Goal: Task Accomplishment & Management: Use online tool/utility

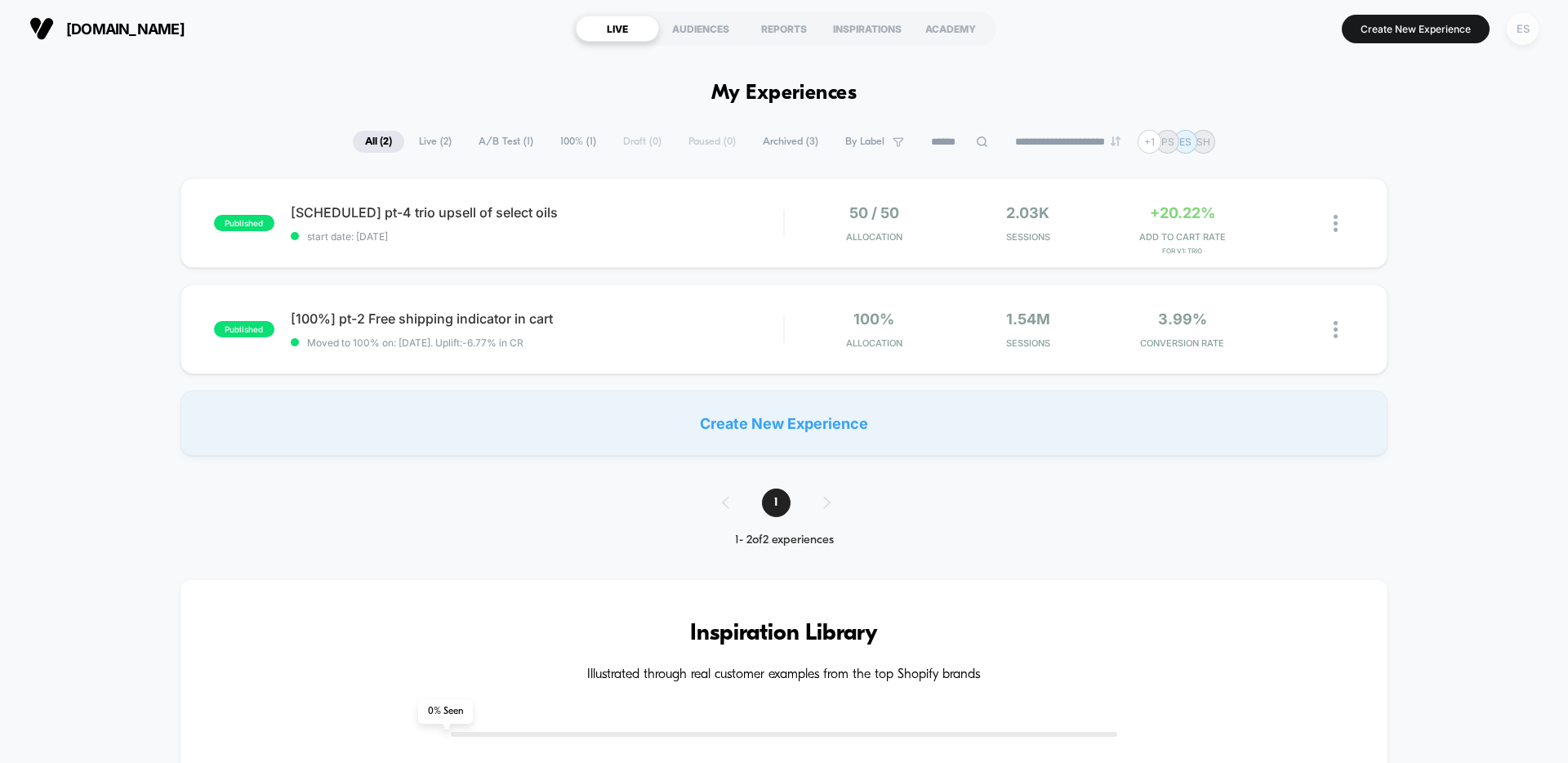
click at [1524, 31] on div "ES" at bounding box center [1523, 29] width 32 height 32
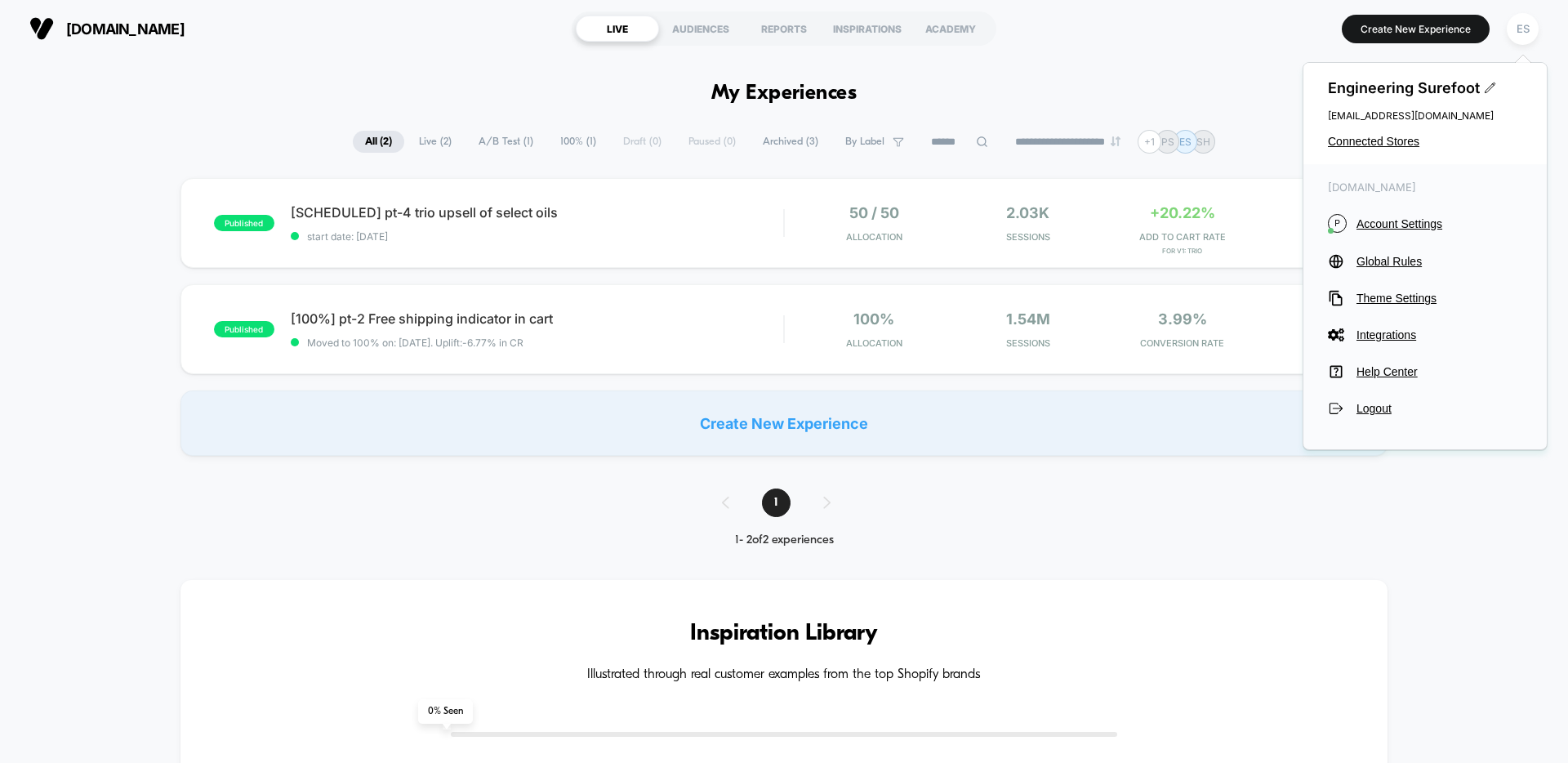
click at [1400, 150] on div "Engineering Surefoot [EMAIL_ADDRESS][DOMAIN_NAME] Connected Stores" at bounding box center [1425, 113] width 243 height 101
click at [1401, 140] on span "Connected Stores" at bounding box center [1425, 141] width 195 height 13
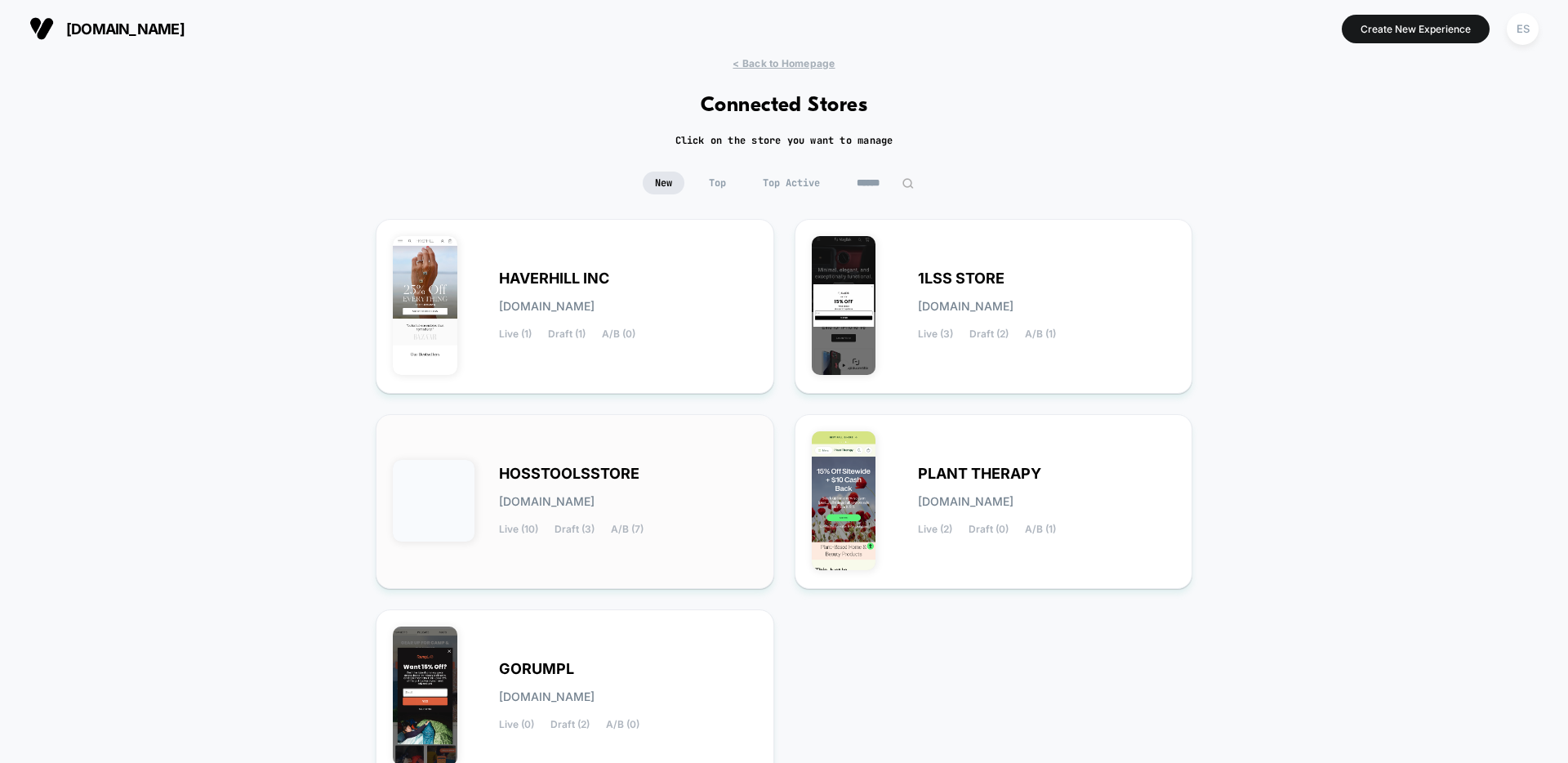
click at [523, 478] on span "HOSSTOOLSSTORE" at bounding box center [569, 473] width 140 height 12
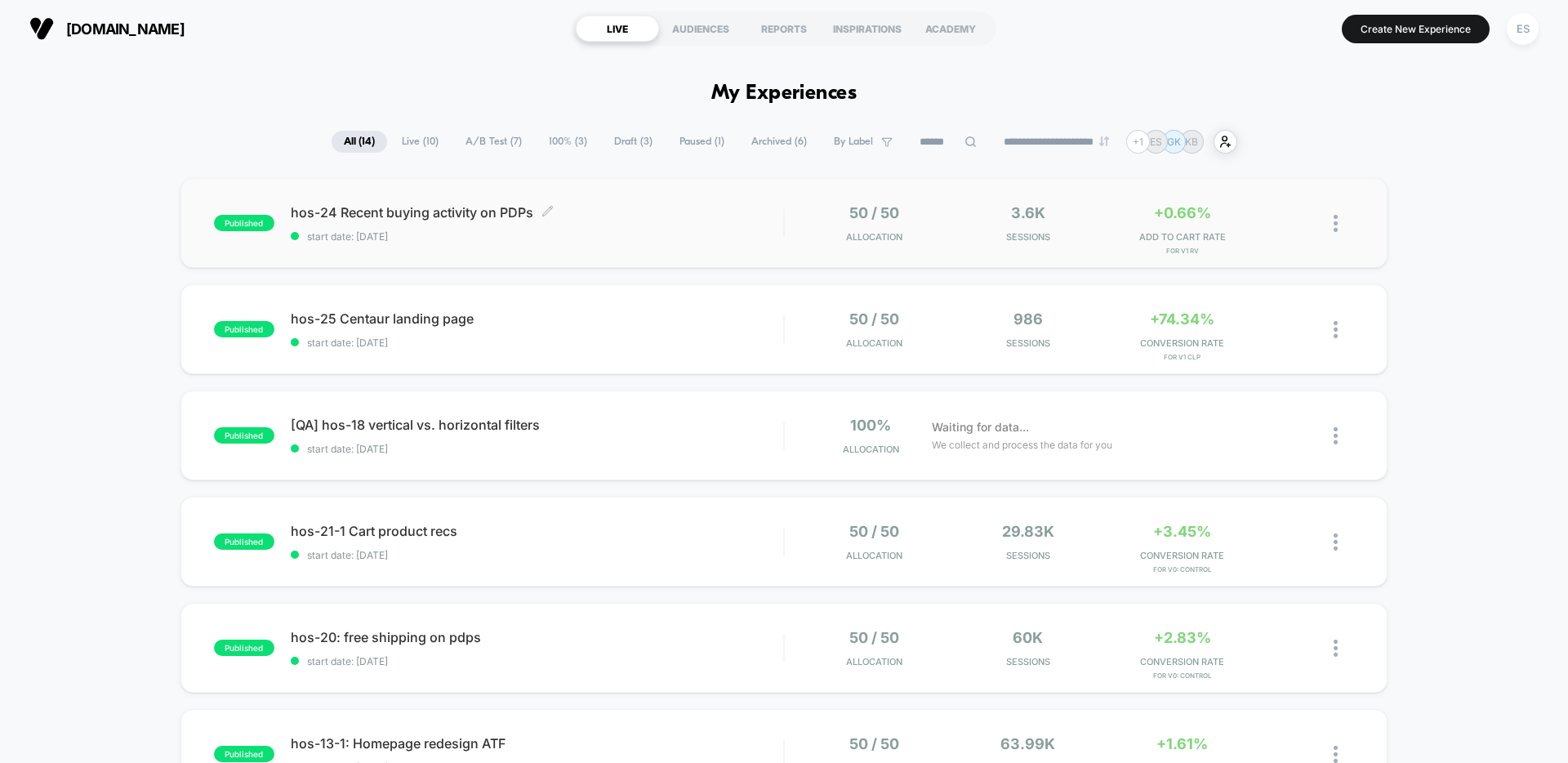
click at [364, 217] on span "hos-24 Recent buying activity on PDPs Click to edit experience details" at bounding box center [536, 212] width 493 height 16
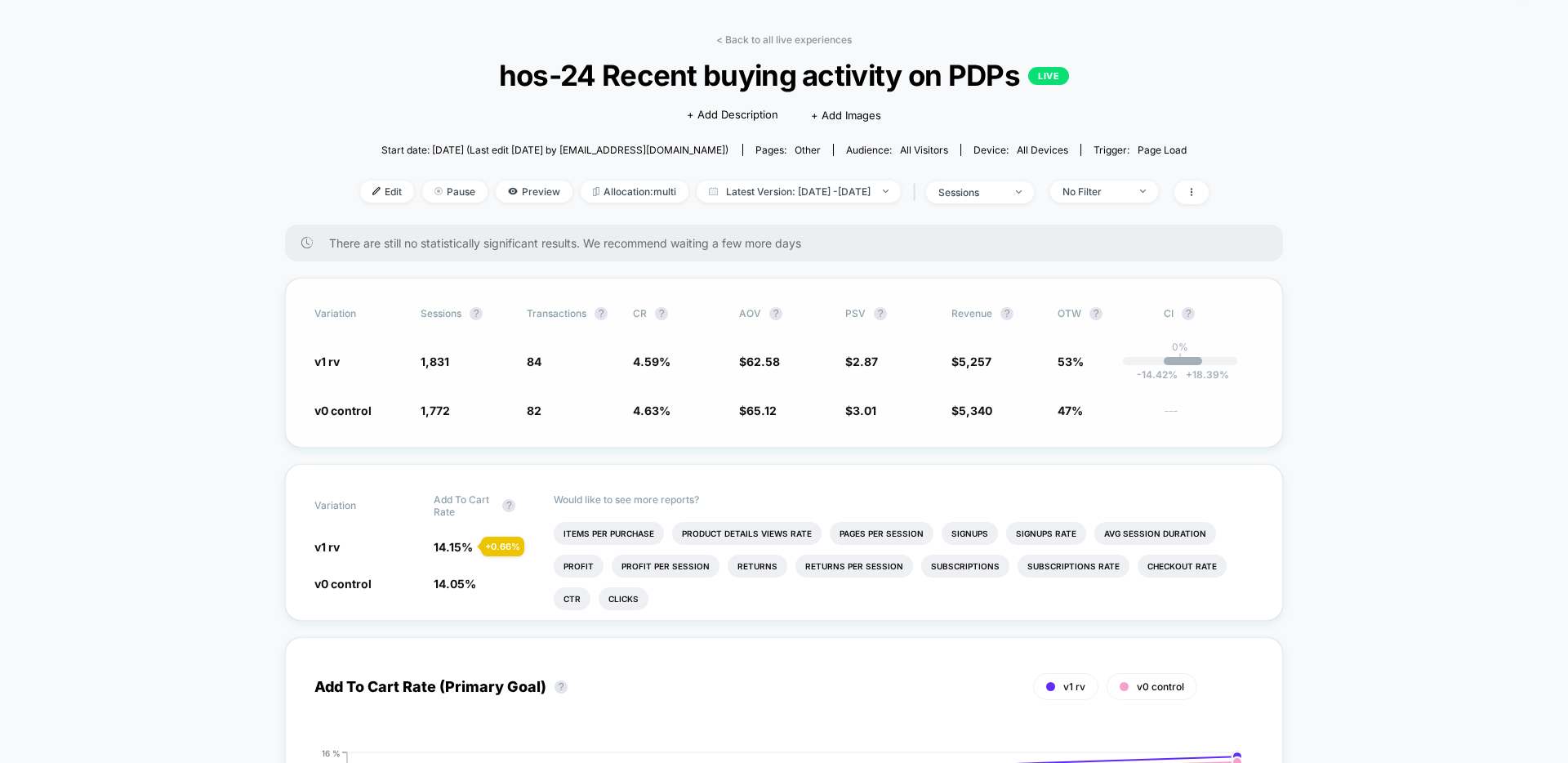
scroll to position [95, 0]
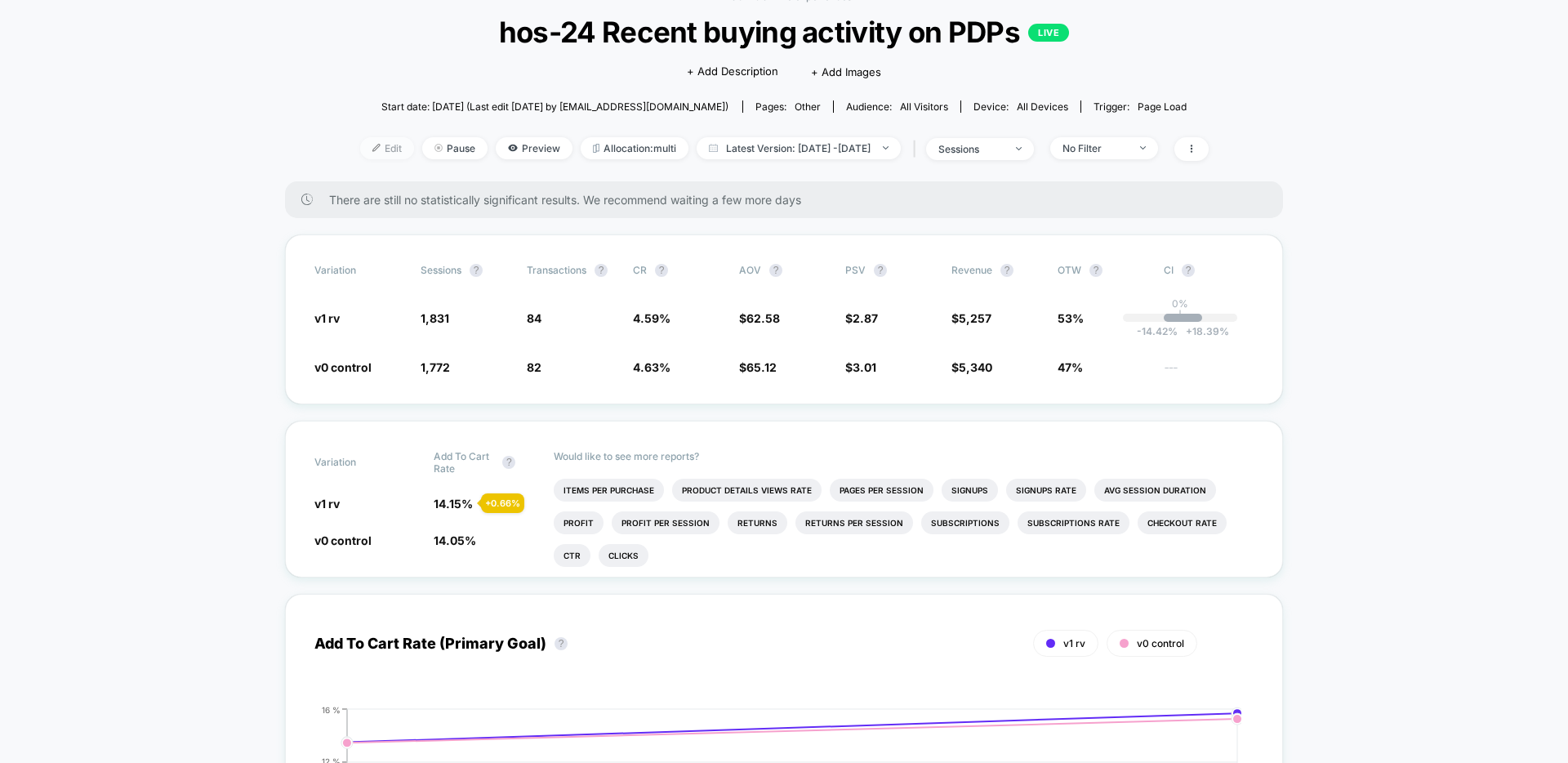
click at [361, 149] on span "Edit" at bounding box center [387, 148] width 54 height 22
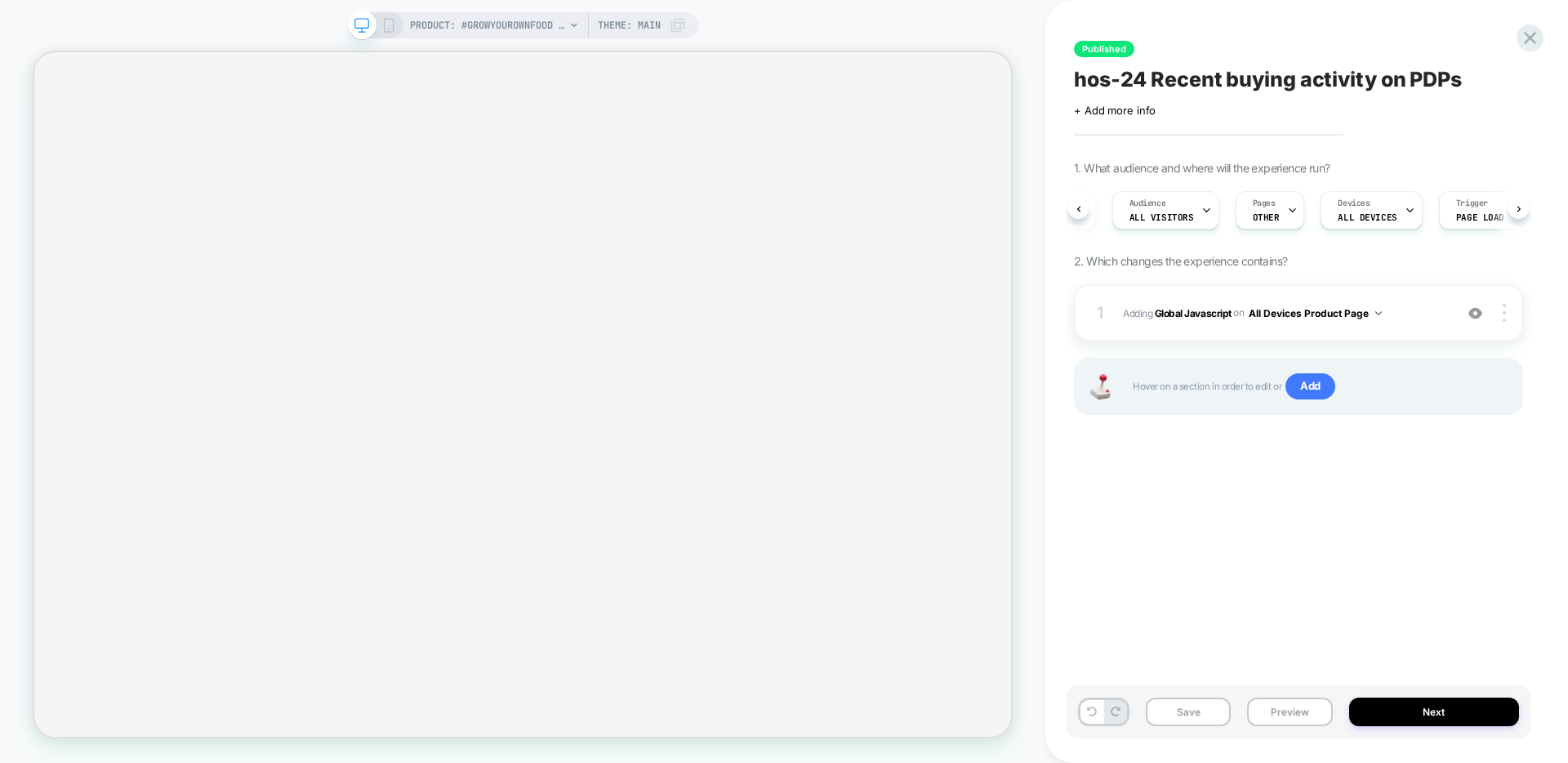
scroll to position [0, 126]
click at [1440, 213] on span "Page Load" at bounding box center [1433, 217] width 48 height 12
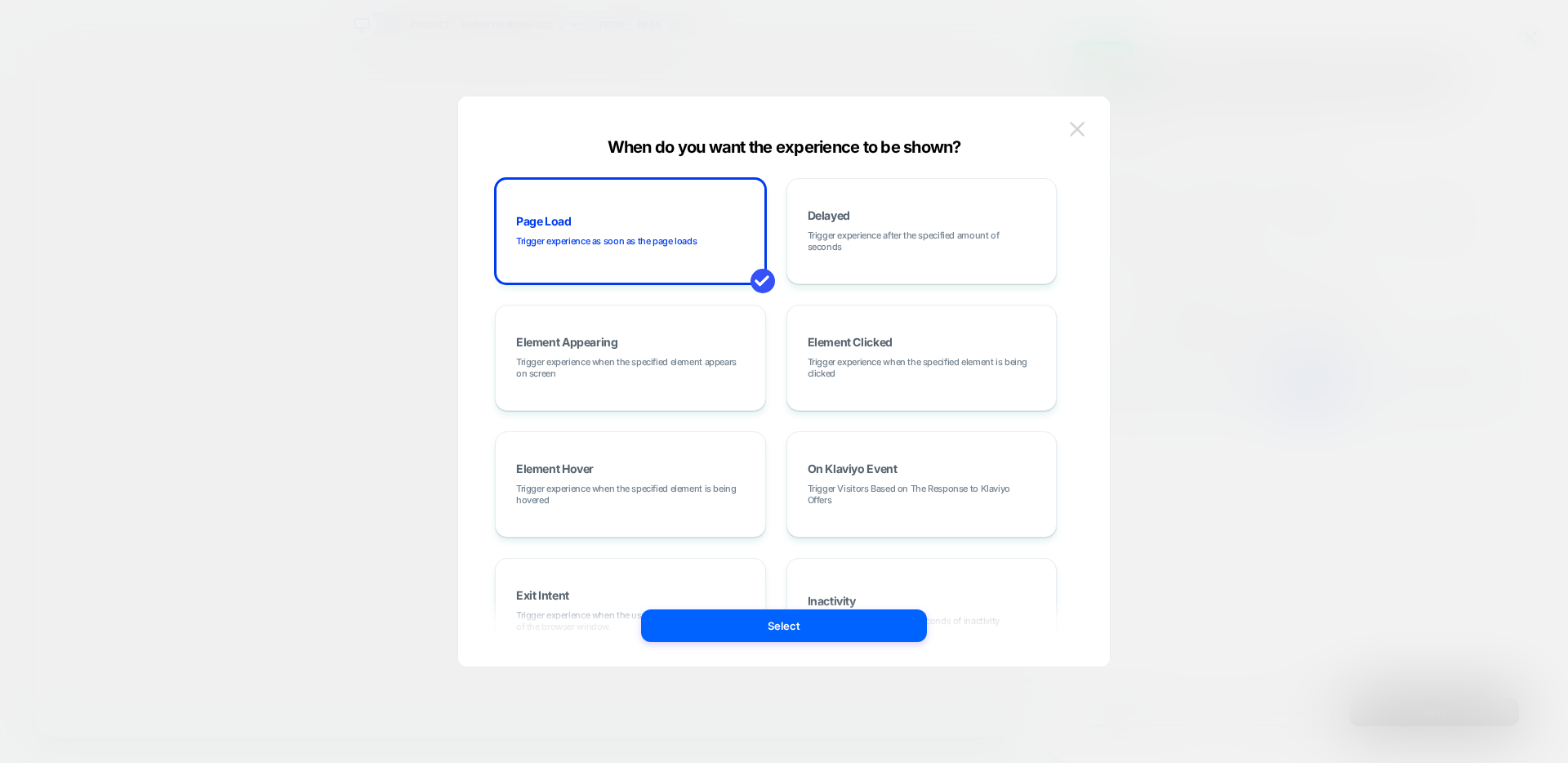
click at [1079, 130] on img at bounding box center [1078, 128] width 15 height 14
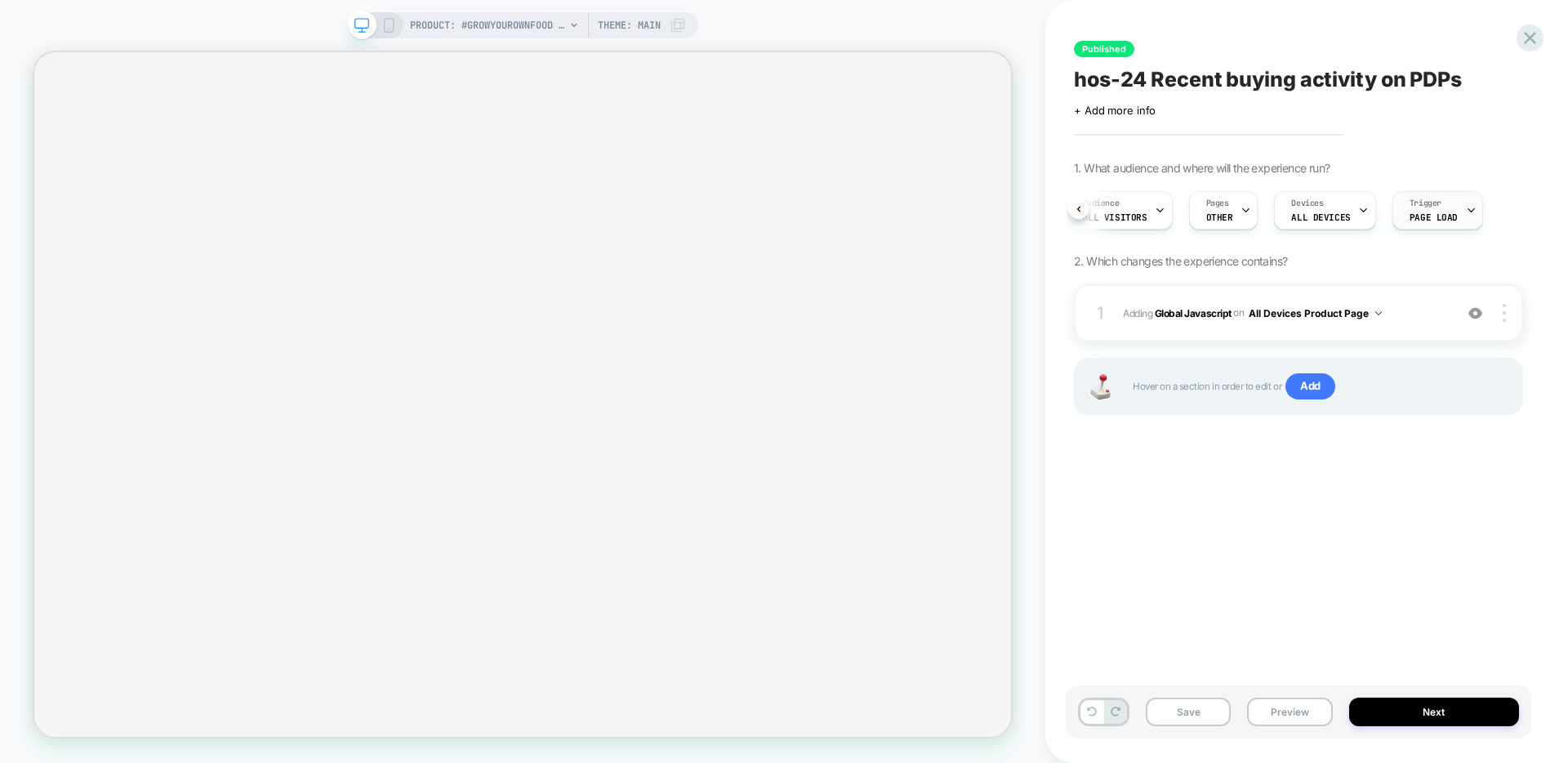
click at [1433, 216] on span "Page Load" at bounding box center [1433, 217] width 48 height 12
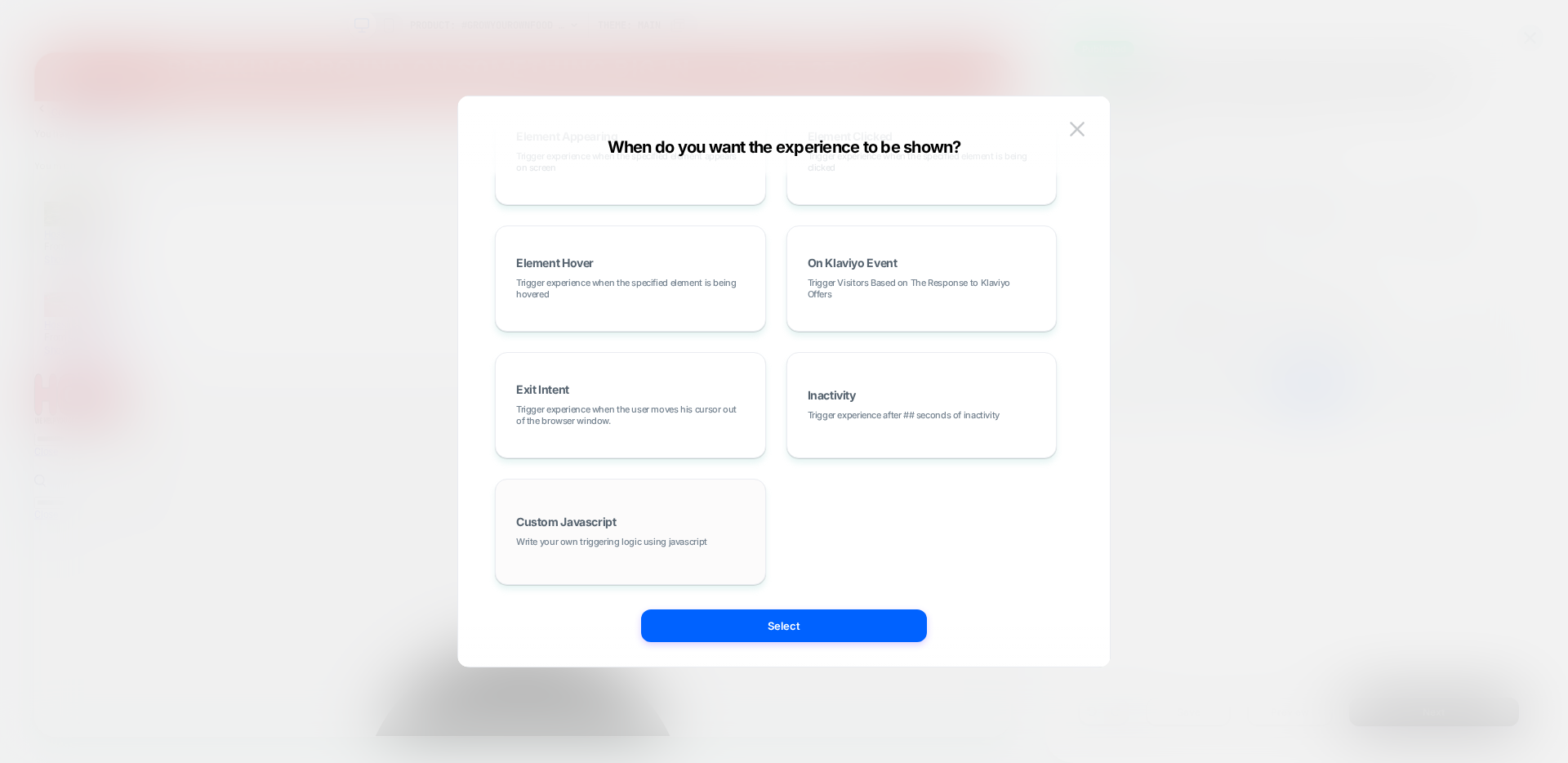
scroll to position [0, 0]
click at [668, 533] on div "Custom Javascript Write your own triggering logic using javascript" at bounding box center [631, 531] width 253 height 88
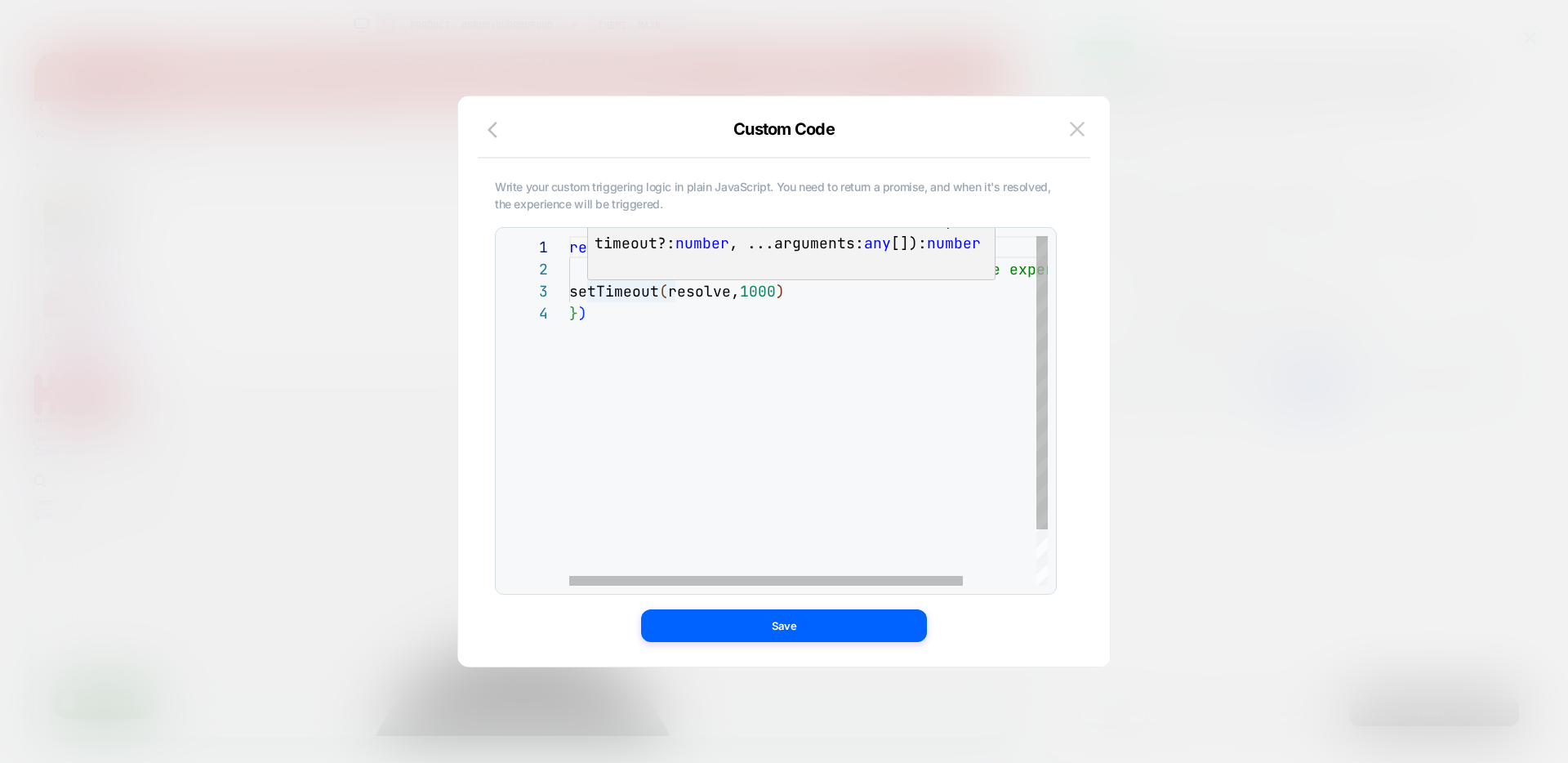
scroll to position [44, 18]
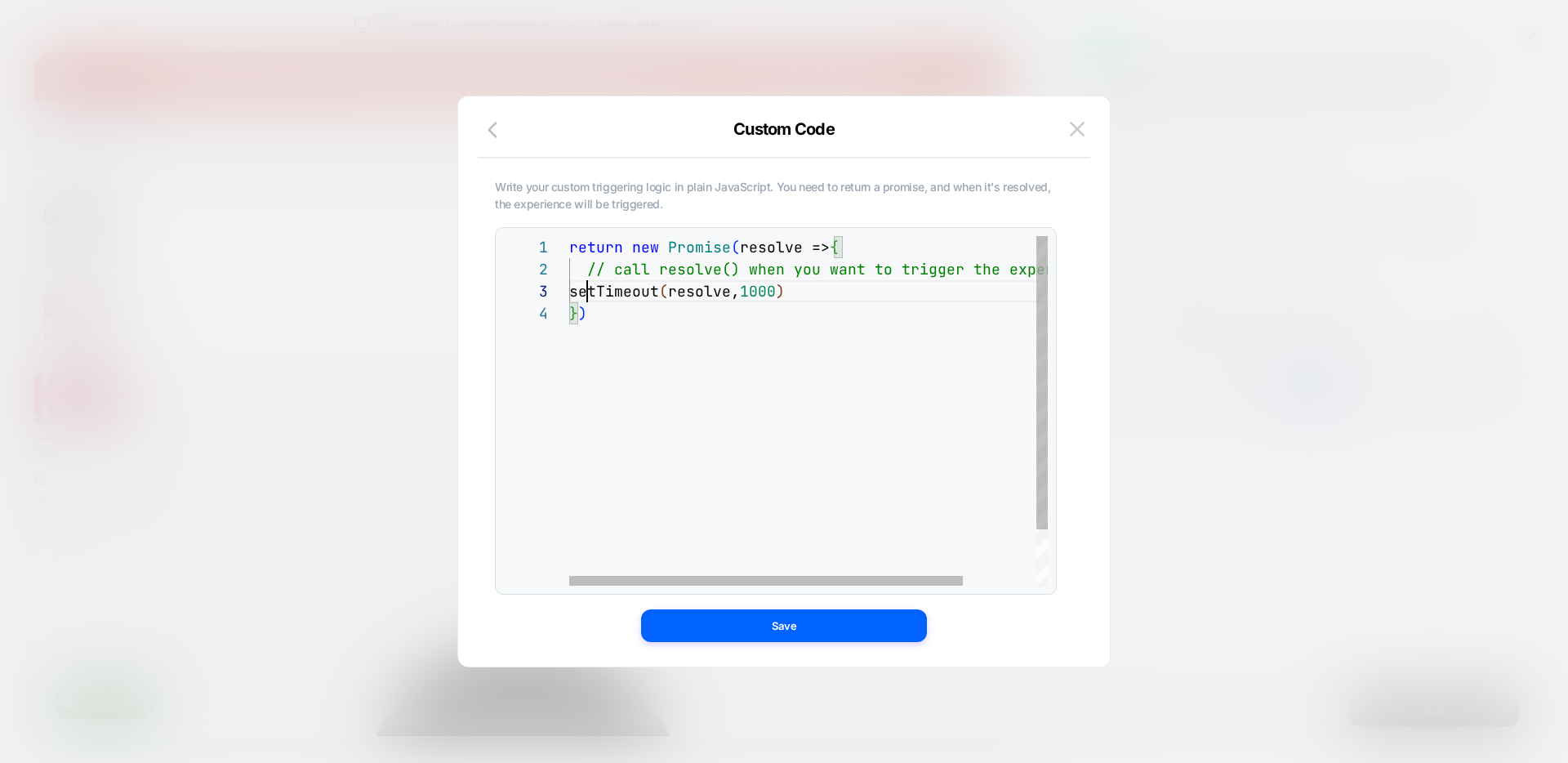
click at [588, 294] on div "return new Promise ( resolve => { // call resolve() when you want to trigger th…" at bounding box center [852, 444] width 567 height 416
click at [818, 290] on div "return new Promise ( resolve => { // call resolve() when you want to trigger th…" at bounding box center [852, 444] width 567 height 416
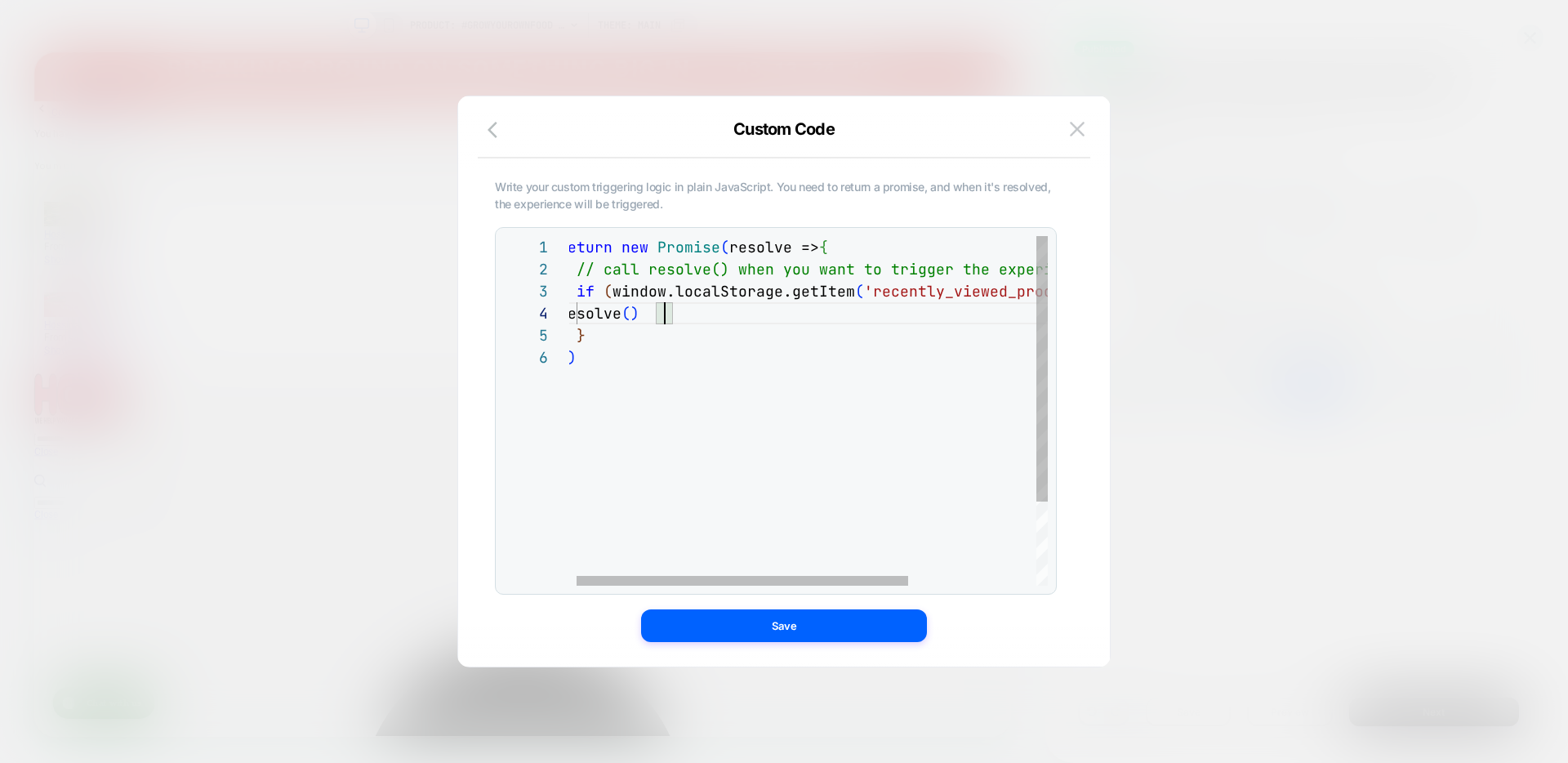
scroll to position [66, 115]
drag, startPoint x: 607, startPoint y: 354, endPoint x: 523, endPoint y: 233, distance: 147.3
click at [559, 236] on div "return new Promise ( resolve => { // call resolve() when you want to trigger th…" at bounding box center [895, 465] width 673 height 459
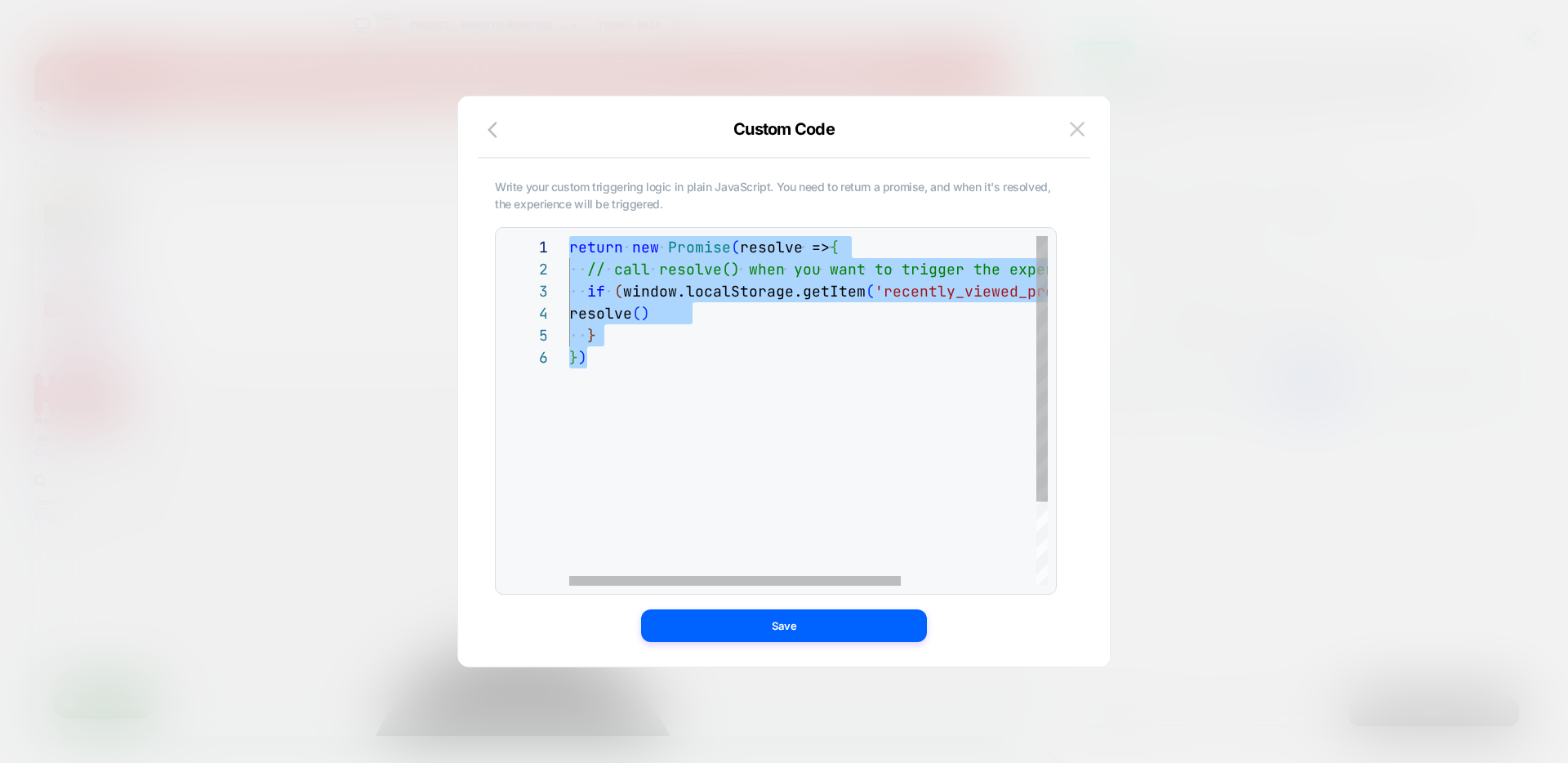
click at [722, 414] on div "return new Promise ( resolve => { // call resolve() when you want to trigger th…" at bounding box center [906, 465] width 673 height 459
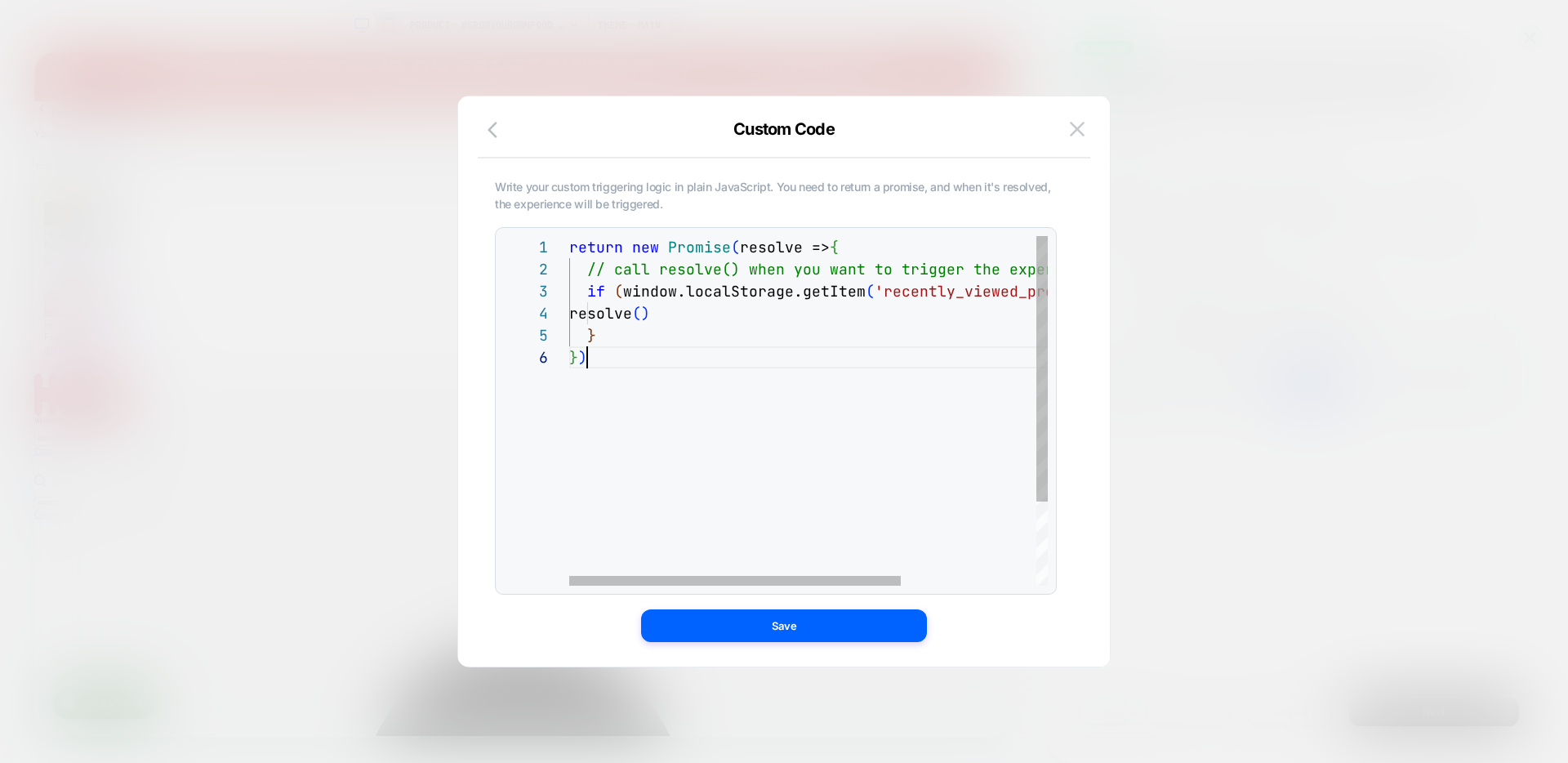
scroll to position [111, 18]
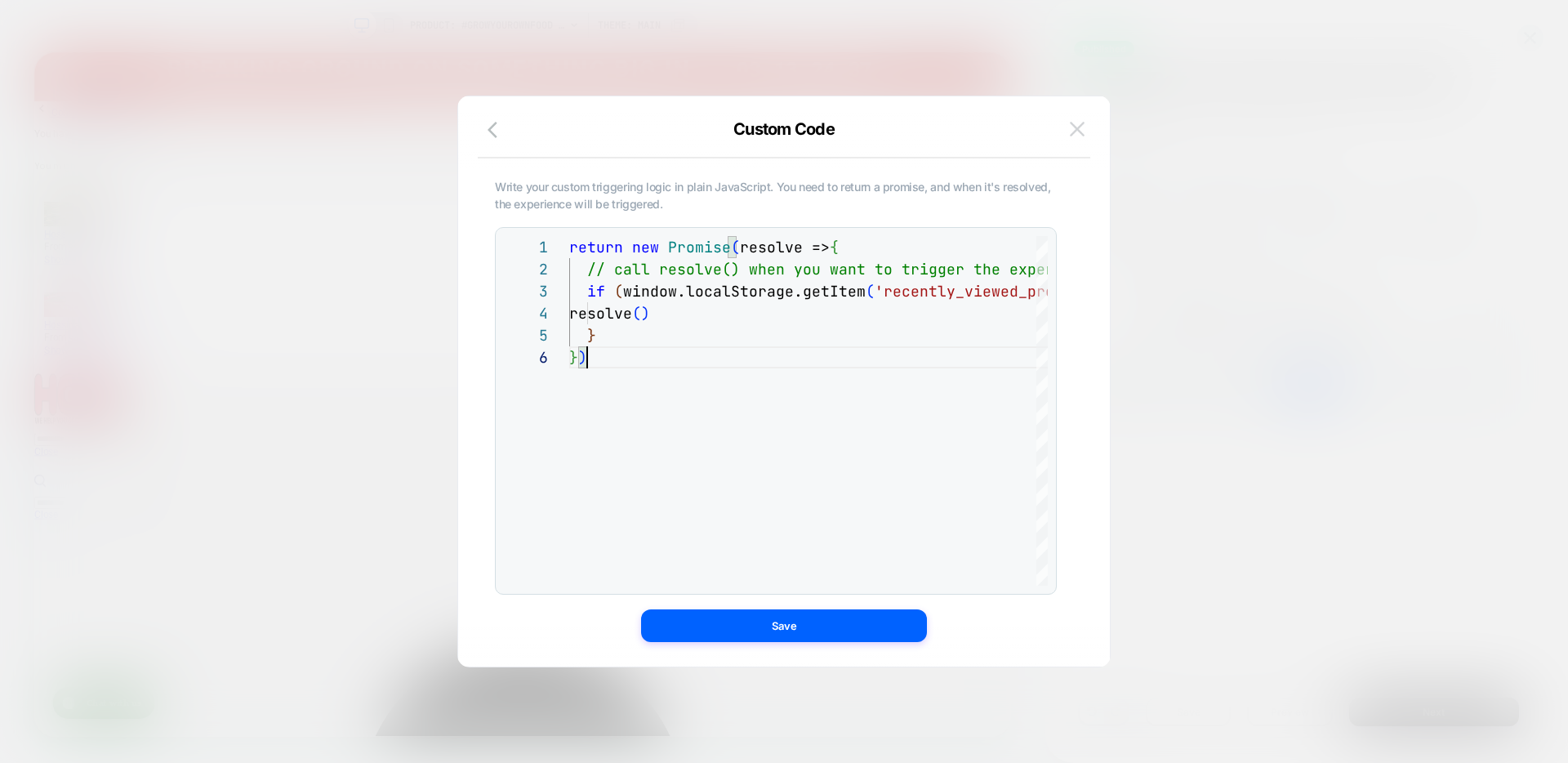
type textarea "**********"
